Goal: Task Accomplishment & Management: Manage account settings

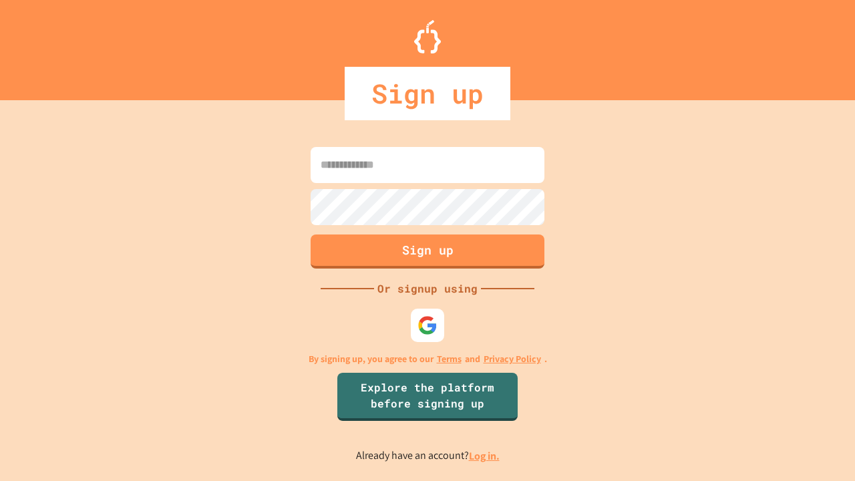
click at [485, 456] on link "Log in." at bounding box center [484, 456] width 31 height 14
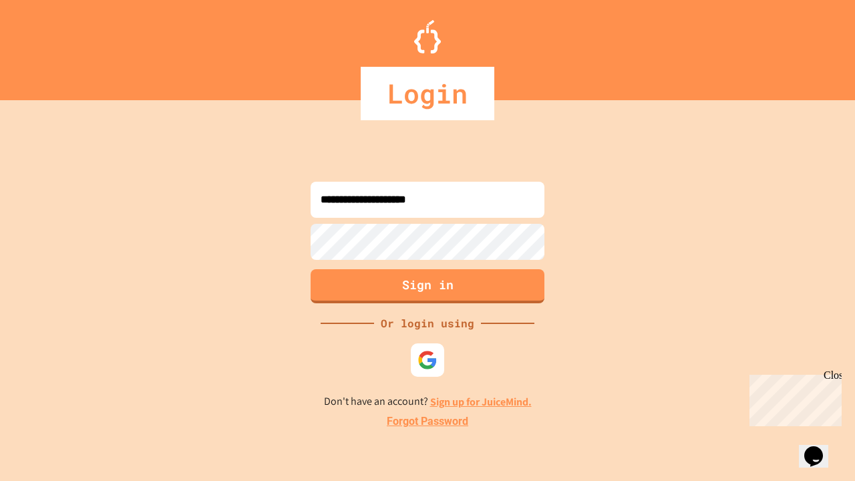
type input "**********"
